Goal: Task Accomplishment & Management: Manage account settings

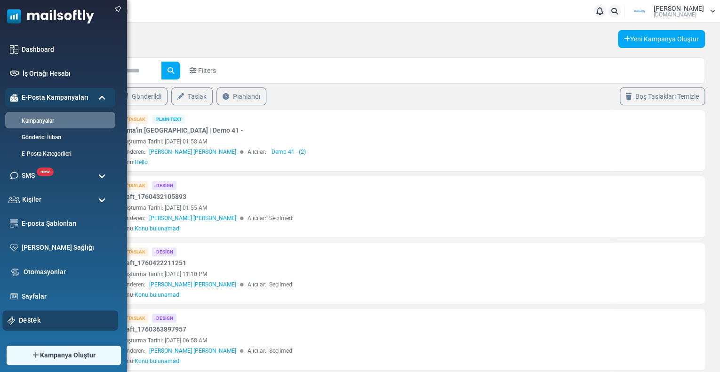
click at [31, 324] on link "Destek" at bounding box center [66, 320] width 94 height 10
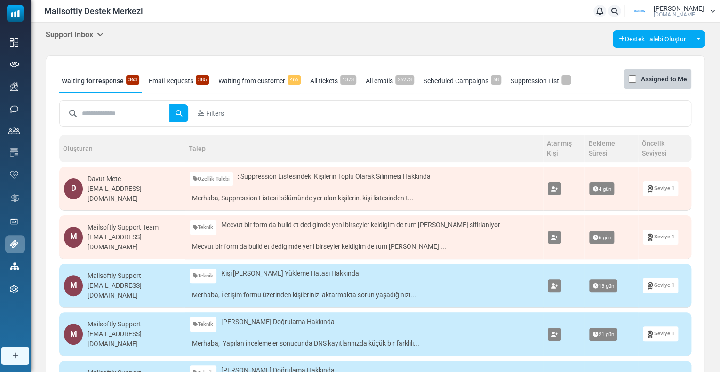
click at [93, 33] on h5 "Support Inbox" at bounding box center [75, 34] width 58 height 9
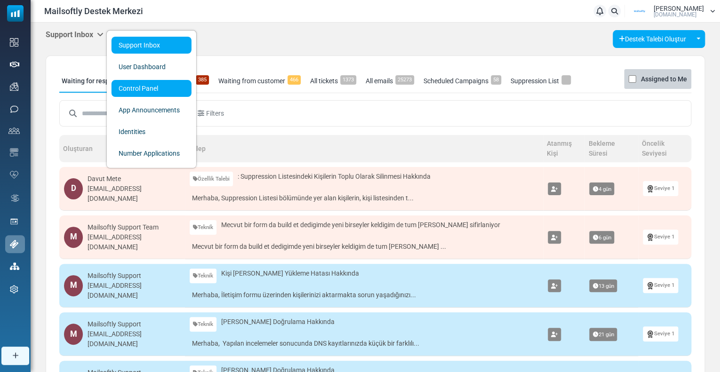
click at [121, 89] on link "Control Panel" at bounding box center [152, 88] width 80 height 17
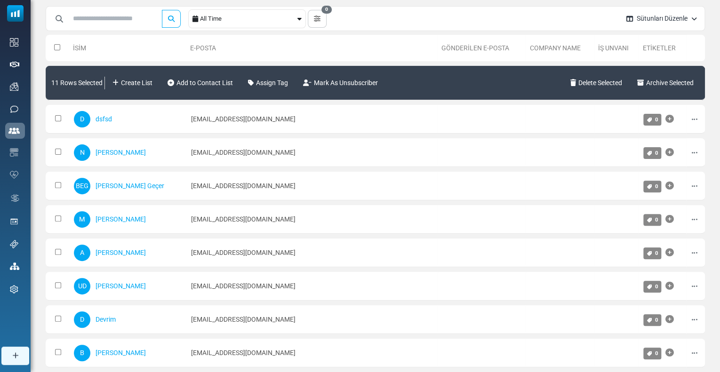
scroll to position [47, 0]
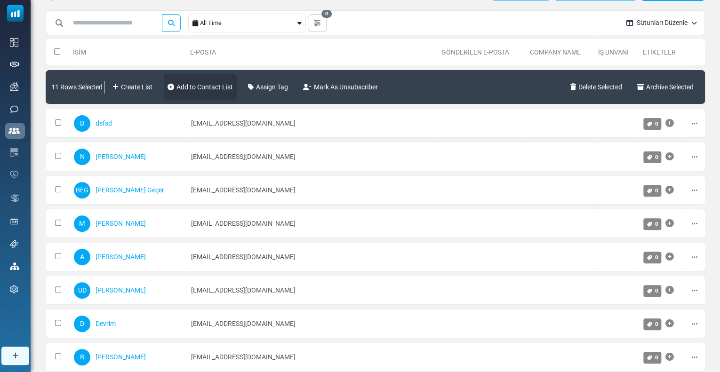
click at [209, 91] on link "Add to Contact List" at bounding box center [200, 87] width 73 height 26
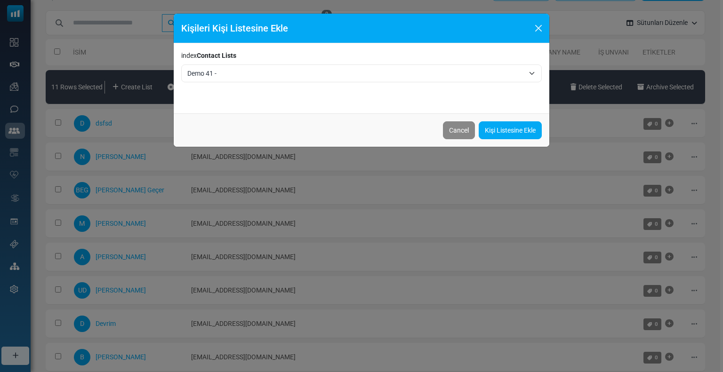
click at [226, 73] on span "Demo 41 -" at bounding box center [355, 73] width 337 height 11
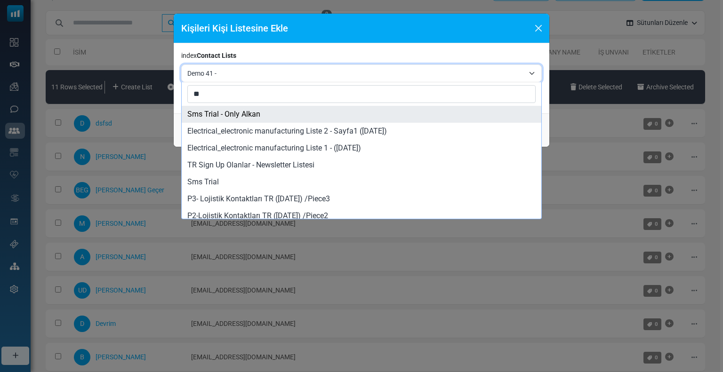
type input "*"
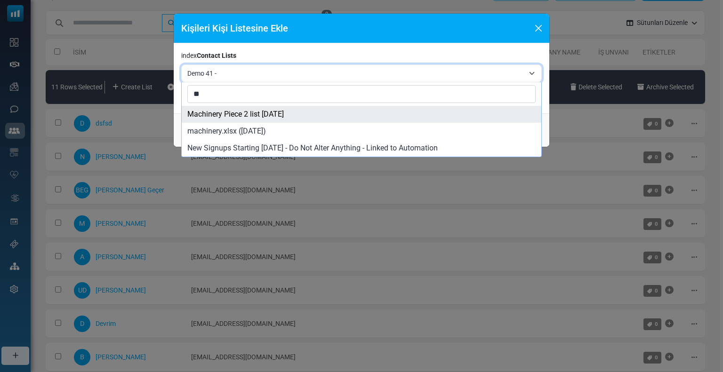
type input "*"
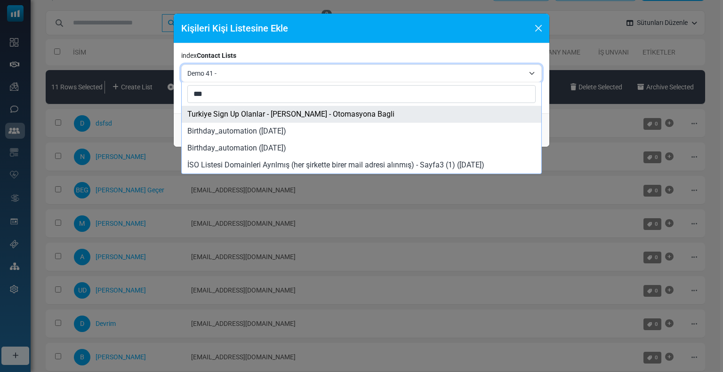
type input "***"
select select "*****"
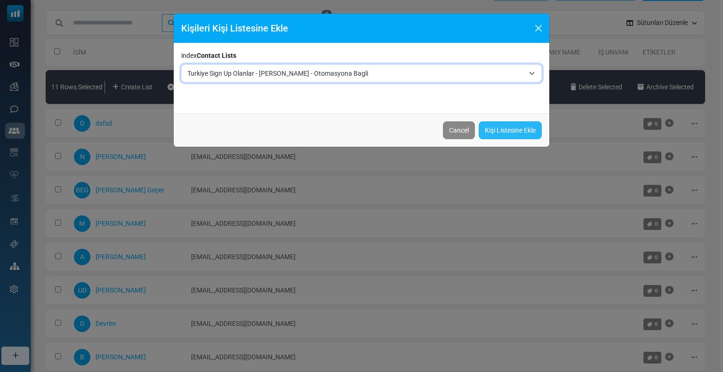
click at [493, 129] on link "Kişi Listesine Ekle" at bounding box center [510, 130] width 63 height 18
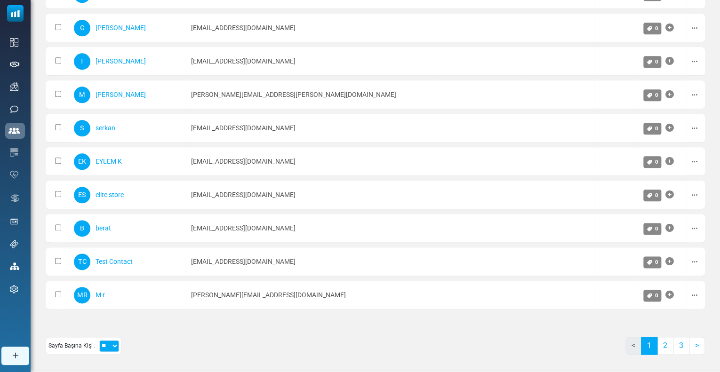
scroll to position [479, 0]
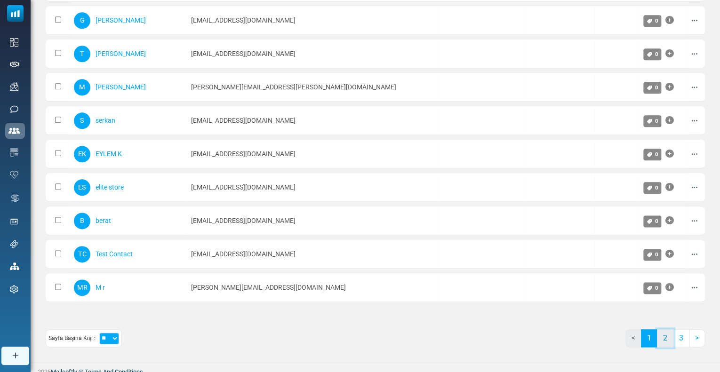
click at [665, 330] on link "2" at bounding box center [665, 339] width 16 height 18
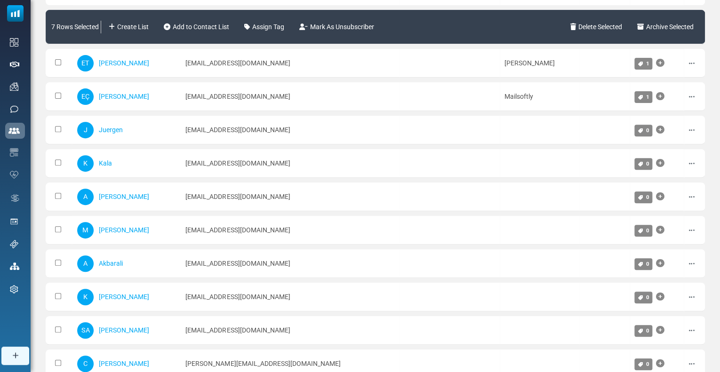
scroll to position [0, 0]
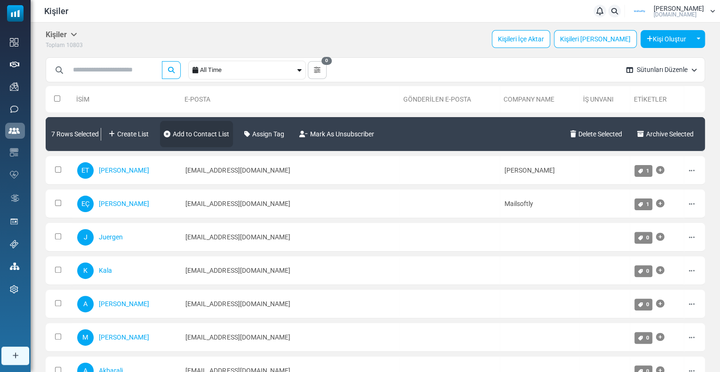
click at [229, 131] on link "Add to Contact List" at bounding box center [196, 134] width 73 height 26
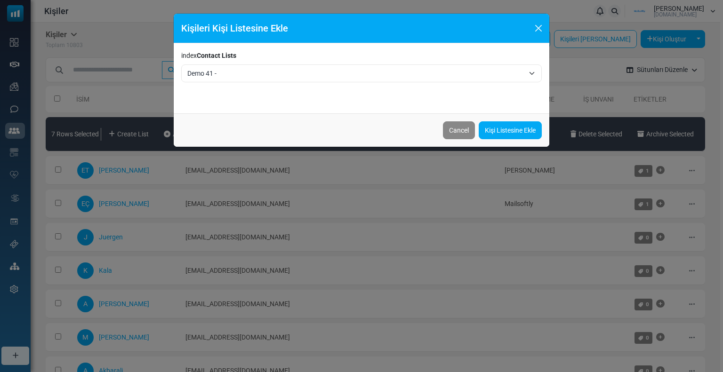
click at [211, 73] on span "Demo 41 -" at bounding box center [355, 73] width 337 height 11
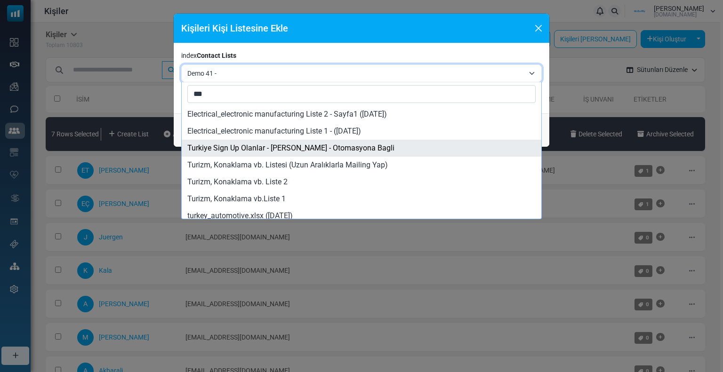
type input "***"
select select "*****"
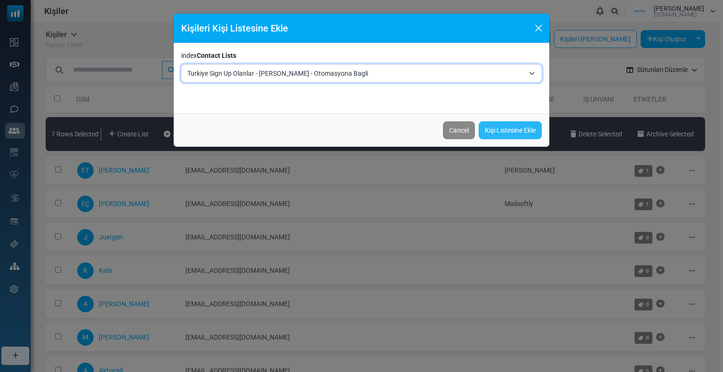
click at [492, 133] on link "Kişi Listesine Ekle" at bounding box center [510, 130] width 63 height 18
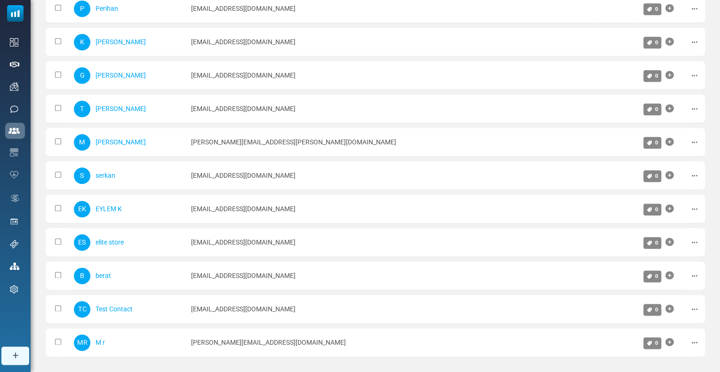
scroll to position [479, 0]
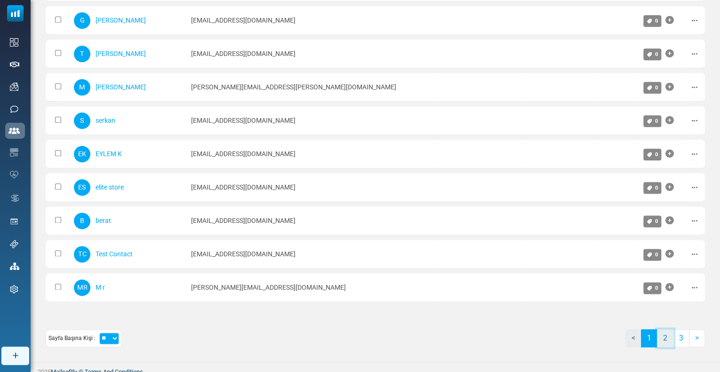
click at [669, 332] on link "2" at bounding box center [665, 339] width 16 height 18
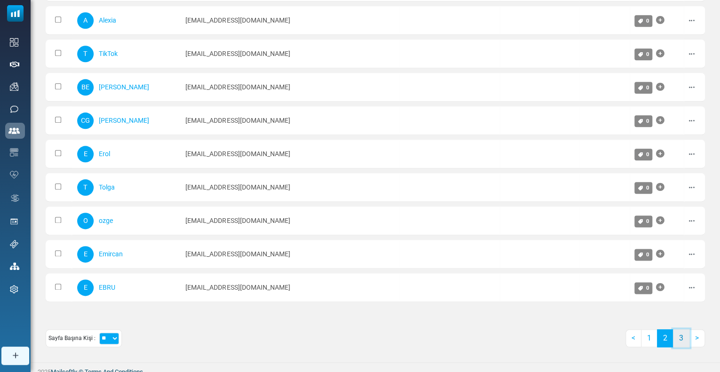
click at [679, 331] on link "3" at bounding box center [681, 339] width 16 height 18
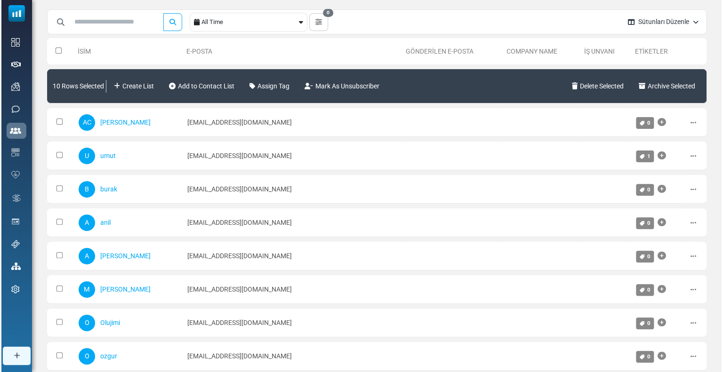
scroll to position [0, 0]
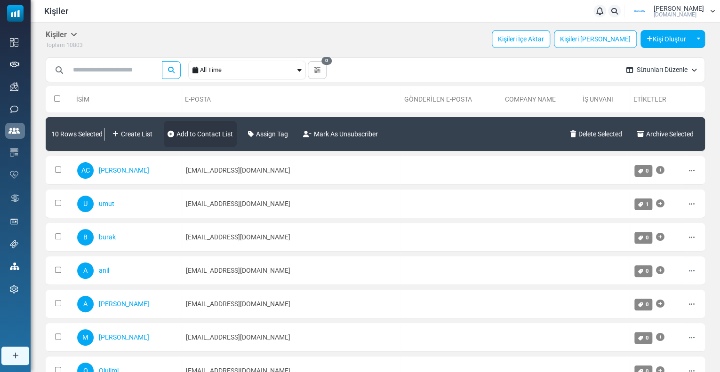
click at [223, 135] on link "Add to Contact List" at bounding box center [200, 134] width 73 height 26
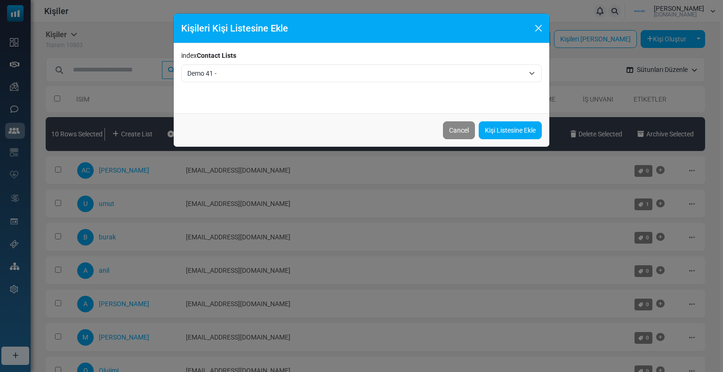
click at [224, 75] on span "Demo 41 -" at bounding box center [355, 73] width 337 height 11
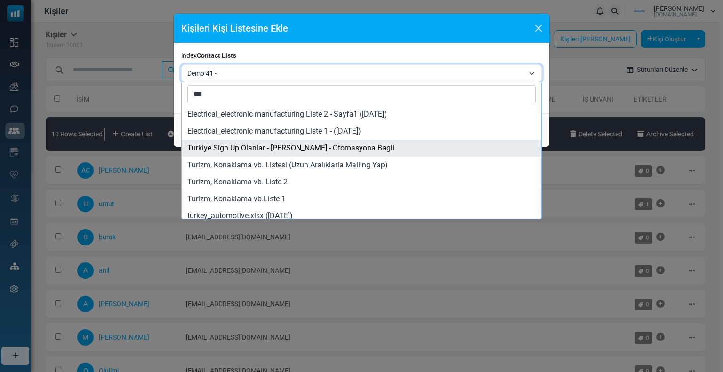
type input "***"
select select "*****"
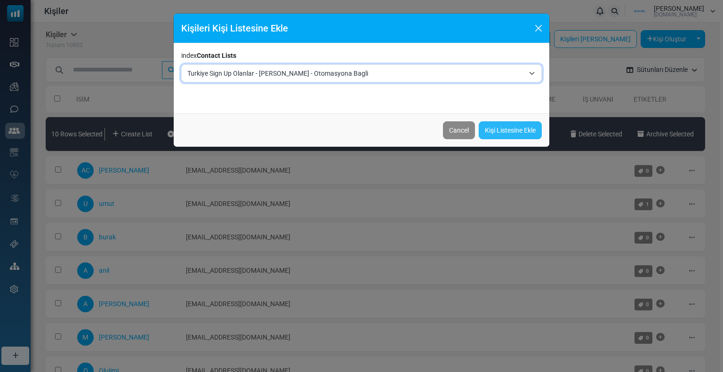
click at [506, 126] on link "Kişi Listesine Ekle" at bounding box center [510, 130] width 63 height 18
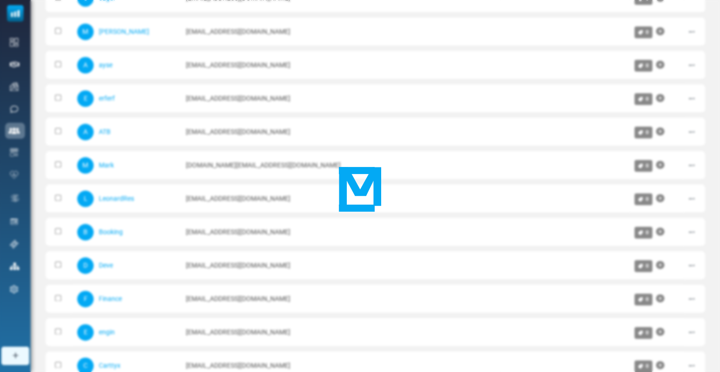
scroll to position [518, 0]
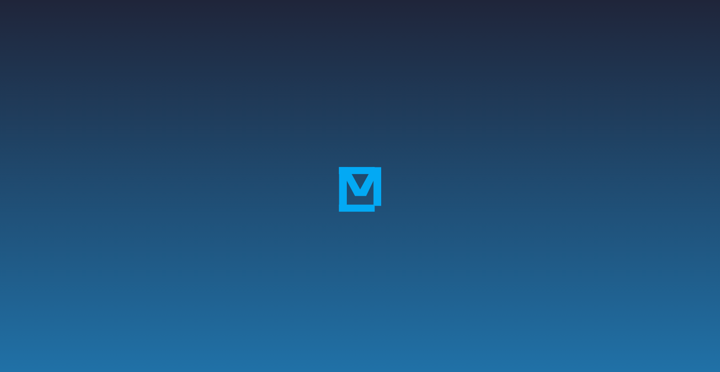
scroll to position [479, 0]
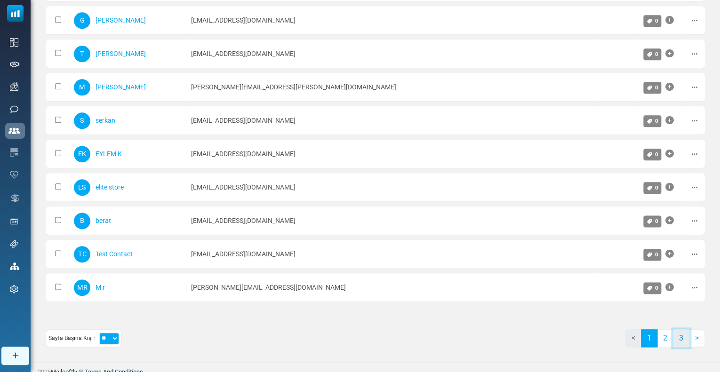
click at [684, 336] on link "3" at bounding box center [681, 339] width 16 height 18
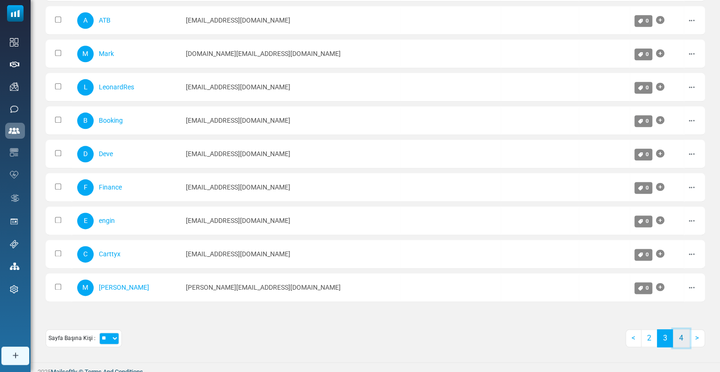
click at [685, 331] on link "4" at bounding box center [681, 339] width 16 height 18
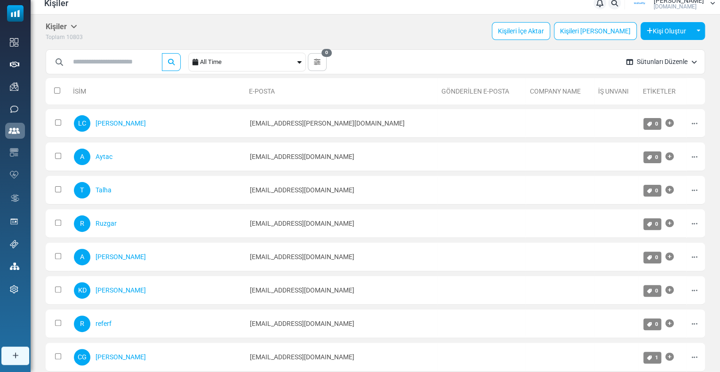
scroll to position [0, 0]
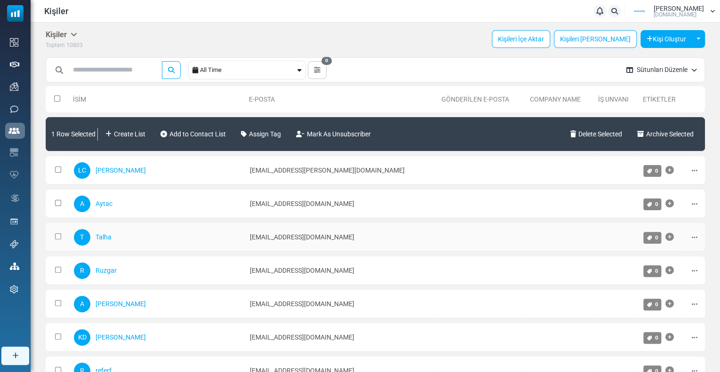
click at [54, 234] on td at bounding box center [58, 237] width 24 height 29
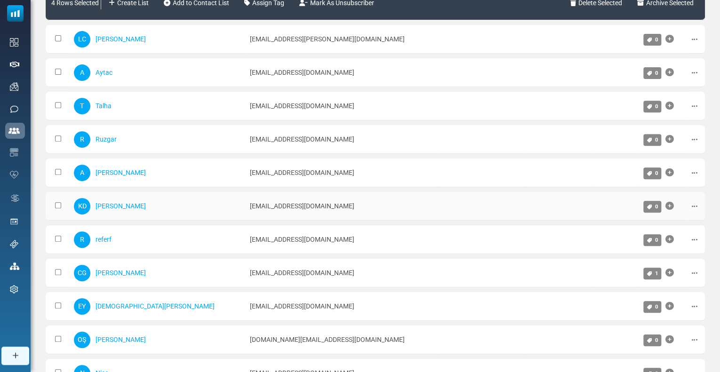
scroll to position [188, 0]
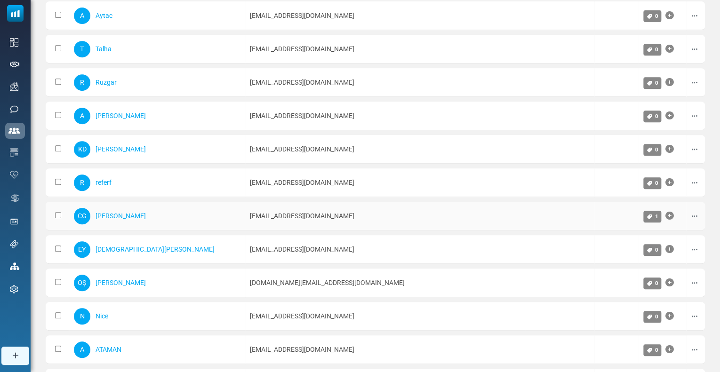
click at [54, 212] on td at bounding box center [58, 216] width 24 height 29
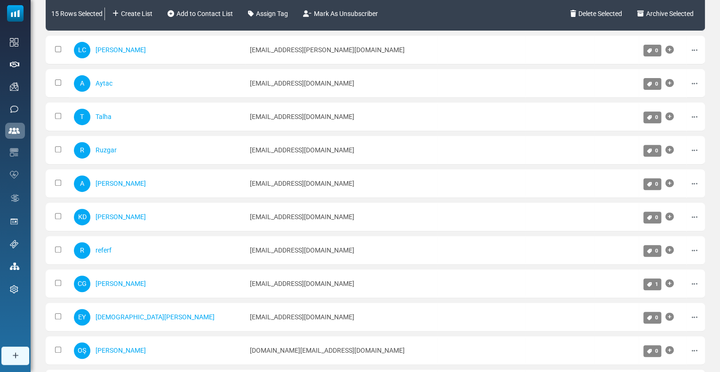
scroll to position [0, 0]
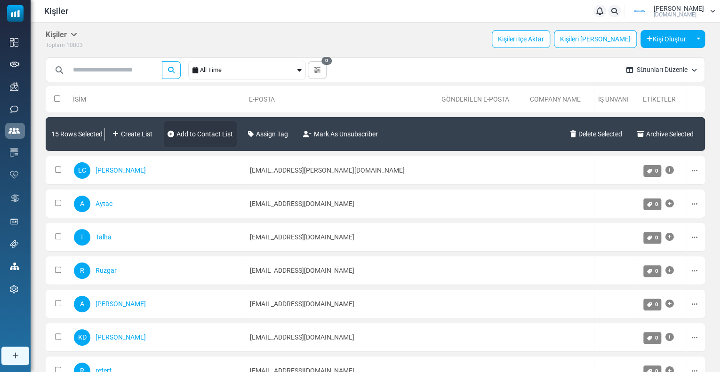
click at [225, 133] on link "Add to Contact List" at bounding box center [200, 134] width 73 height 26
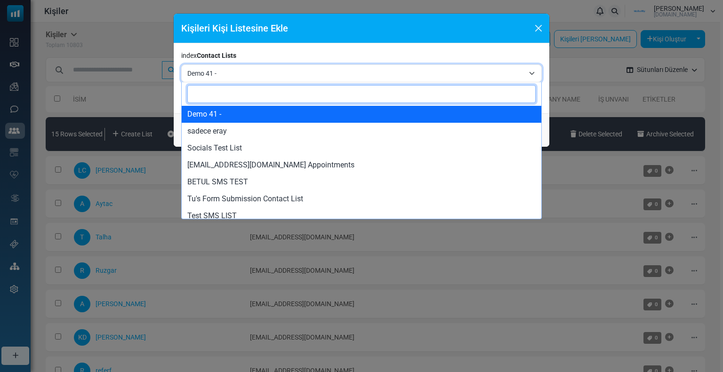
click at [217, 72] on span "Demo 41 -" at bounding box center [355, 73] width 337 height 11
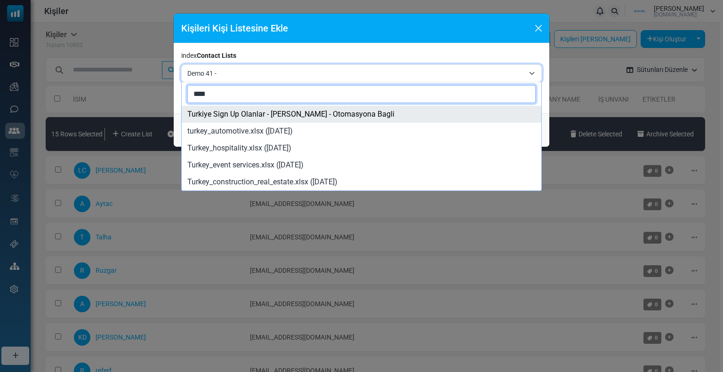
type input "****"
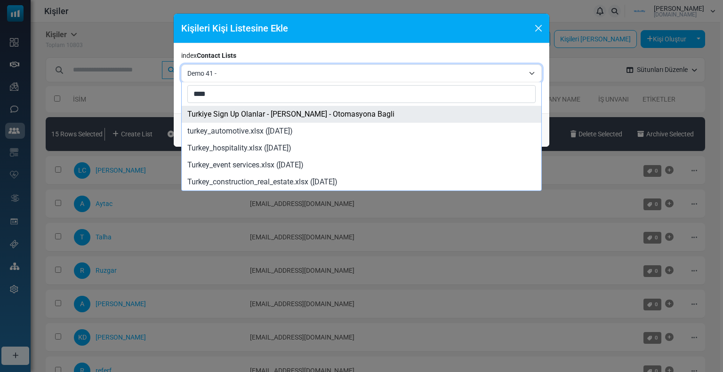
select select "*****"
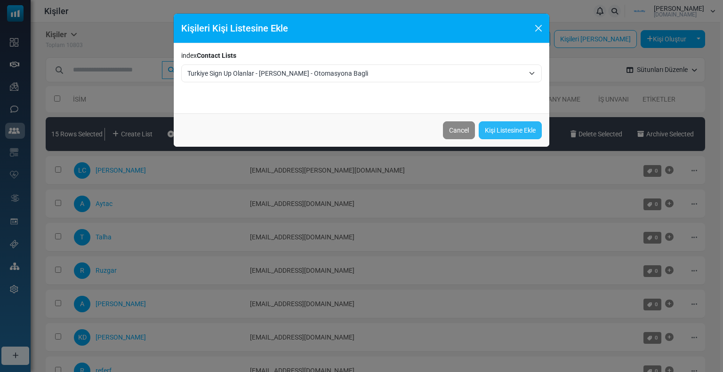
click at [484, 124] on link "Kişi Listesine Ekle" at bounding box center [510, 130] width 63 height 18
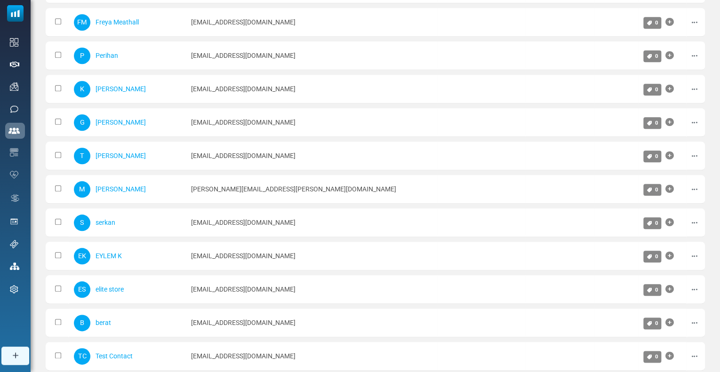
scroll to position [479, 0]
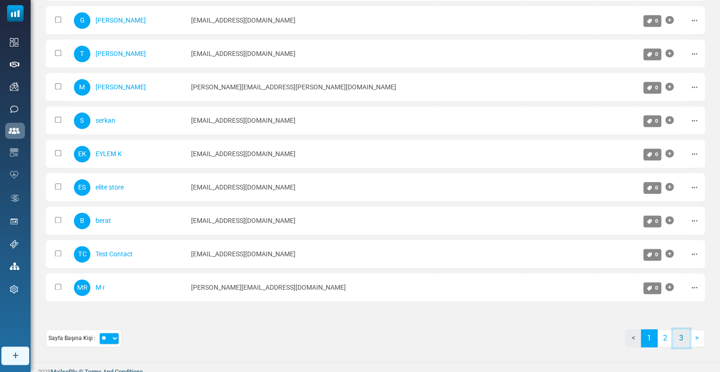
click at [684, 330] on link "3" at bounding box center [681, 339] width 16 height 18
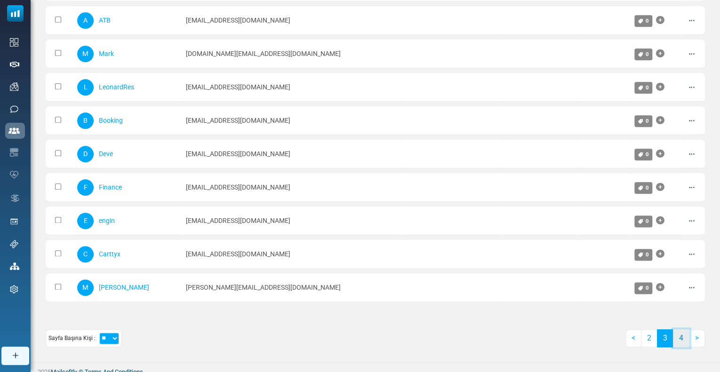
click at [686, 333] on link "4" at bounding box center [681, 339] width 16 height 18
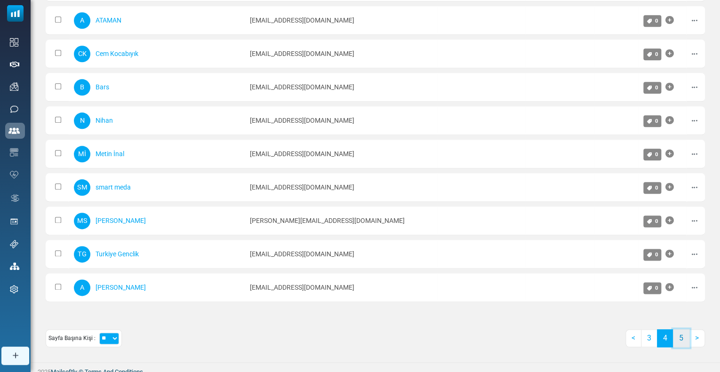
click at [686, 331] on link "5" at bounding box center [681, 339] width 16 height 18
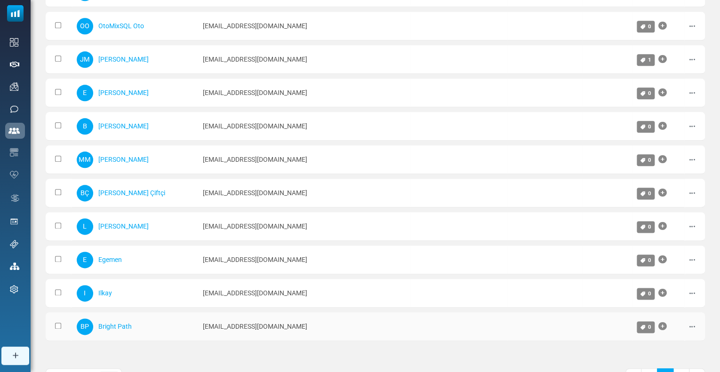
scroll to position [518, 0]
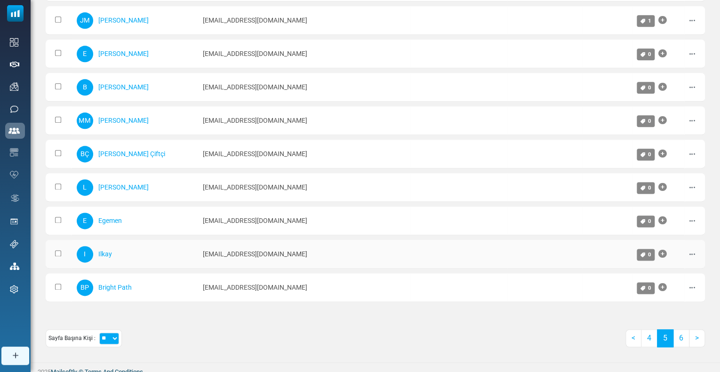
click at [60, 244] on td at bounding box center [59, 254] width 26 height 29
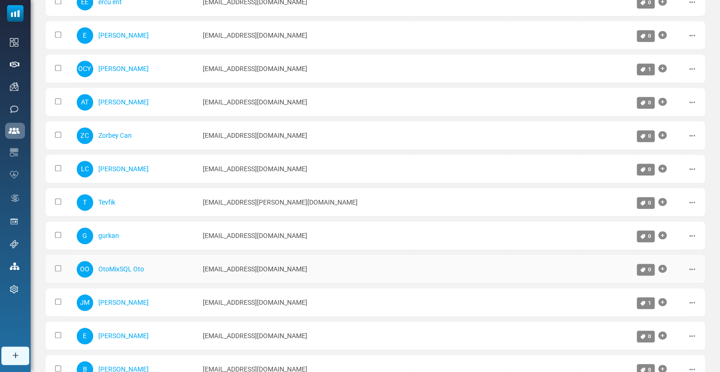
scroll to position [0, 0]
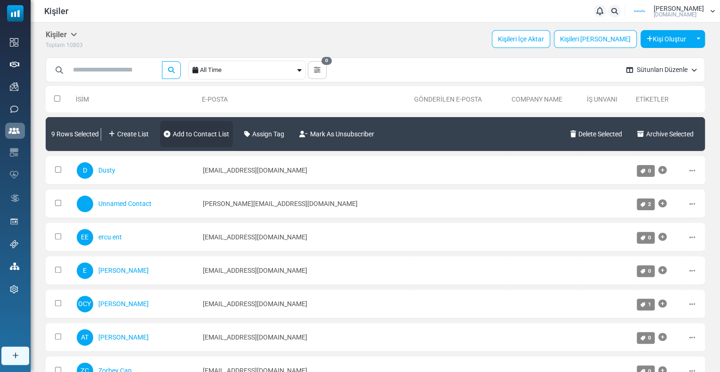
click at [194, 137] on link "Add to Contact List" at bounding box center [196, 134] width 73 height 26
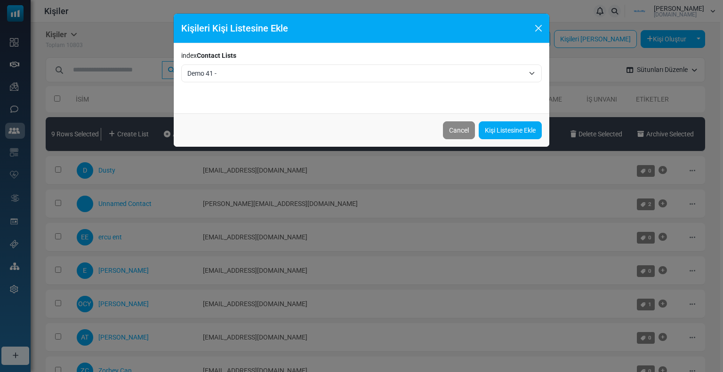
click at [209, 73] on span "Demo 41 -" at bounding box center [355, 73] width 337 height 11
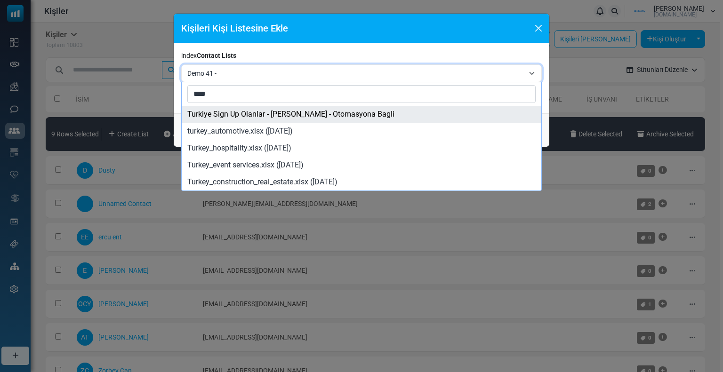
type input "****"
select select "*****"
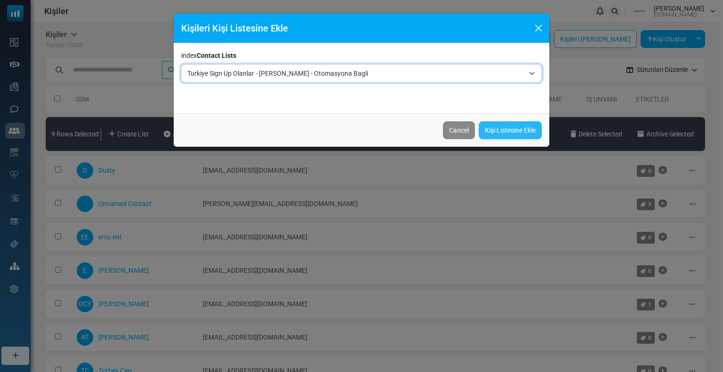
click at [524, 130] on link "Kişi Listesine Ekle" at bounding box center [510, 130] width 63 height 18
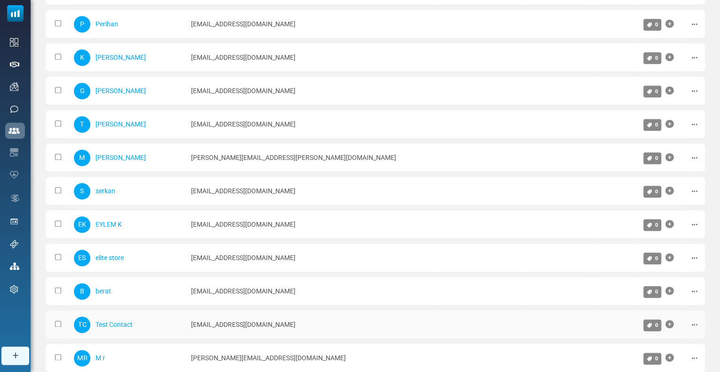
scroll to position [479, 0]
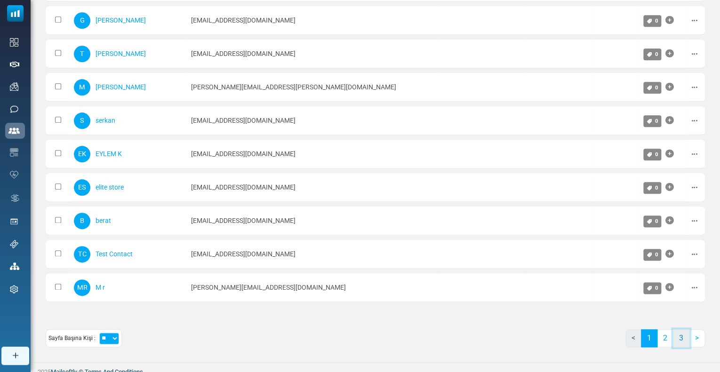
click at [679, 332] on link "3" at bounding box center [681, 339] width 16 height 18
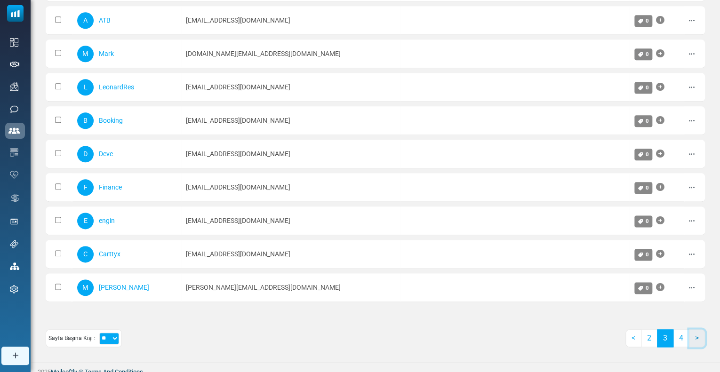
click at [691, 334] on link ">" at bounding box center [697, 339] width 16 height 18
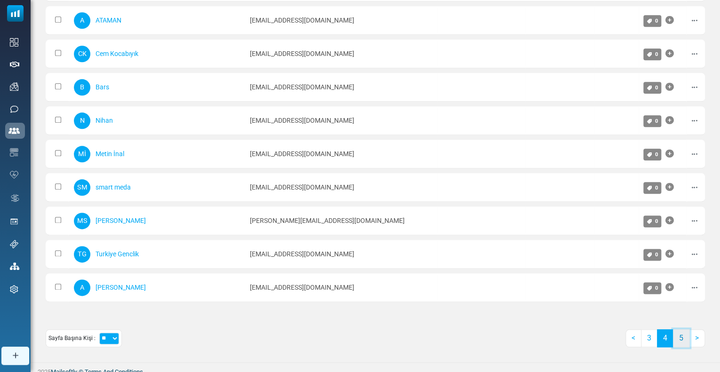
click at [683, 333] on link "5" at bounding box center [681, 339] width 16 height 18
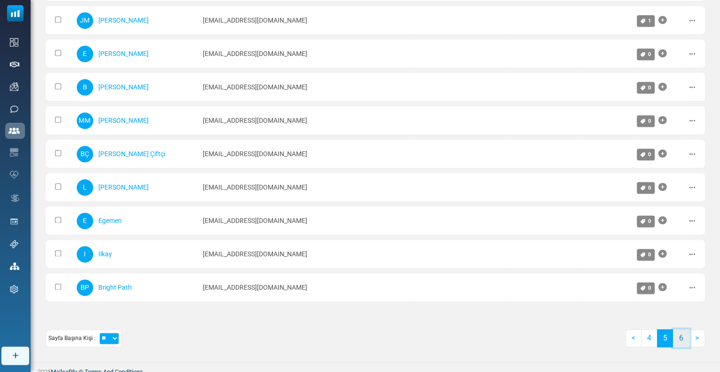
click at [678, 334] on link "6" at bounding box center [681, 339] width 16 height 18
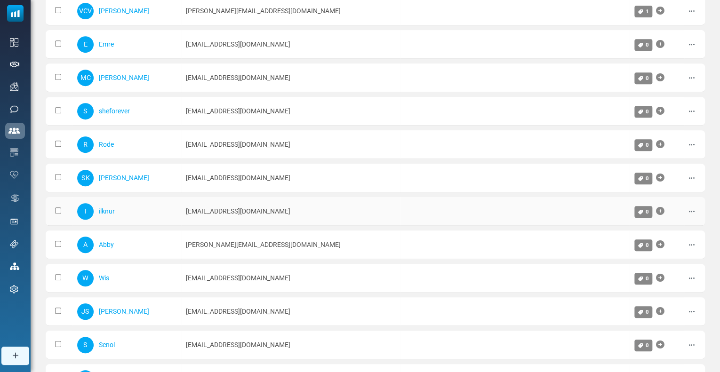
scroll to position [196, 0]
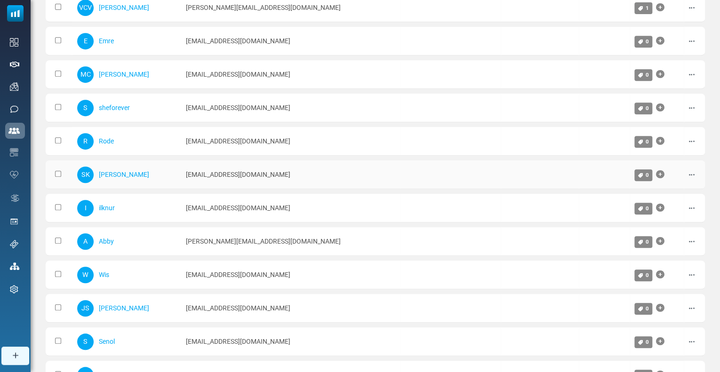
click at [61, 172] on td at bounding box center [59, 175] width 27 height 29
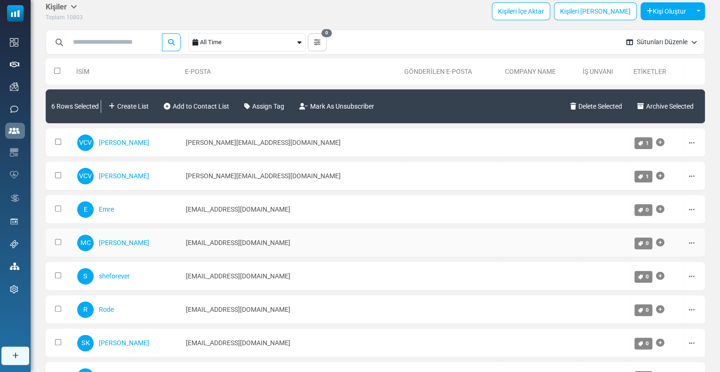
scroll to position [0, 0]
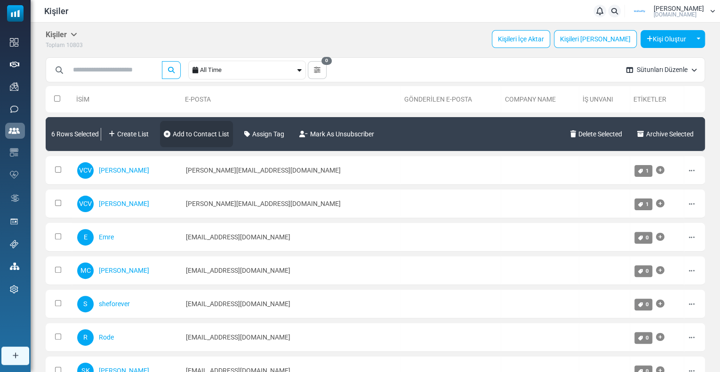
click at [218, 139] on link "Add to Contact List" at bounding box center [196, 134] width 73 height 26
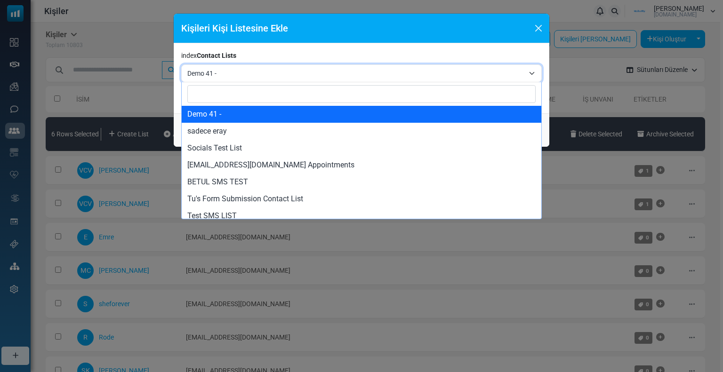
click at [206, 72] on span "Demo 41 -" at bounding box center [355, 73] width 337 height 11
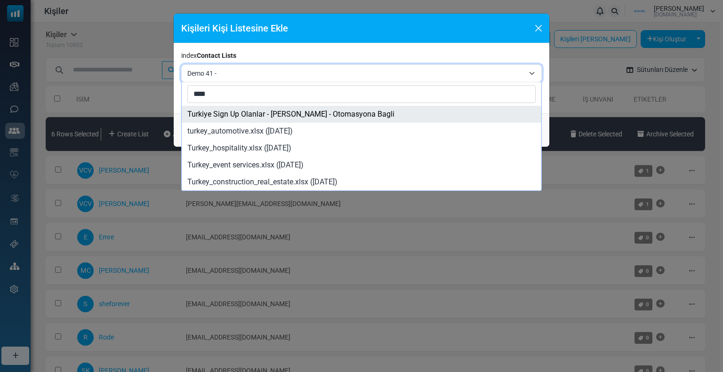
type input "****"
select select "*****"
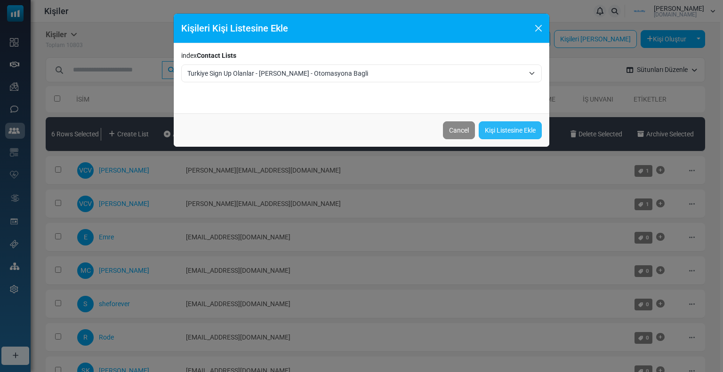
click at [494, 133] on link "Kişi Listesine Ekle" at bounding box center [510, 130] width 63 height 18
